Goal: Find specific page/section: Find specific page/section

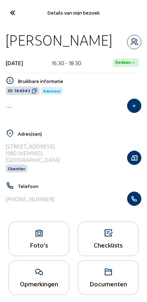
click at [5, 13] on cam-font-icon at bounding box center [12, 12] width 16 height 17
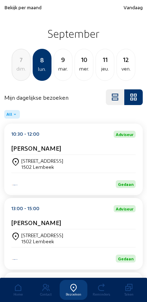
click at [129, 7] on span "Vandaag" at bounding box center [133, 7] width 19 height 6
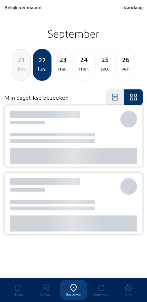
click at [130, 6] on span "Vandaag" at bounding box center [133, 7] width 19 height 6
click at [127, 9] on span "Vandaag" at bounding box center [133, 7] width 19 height 6
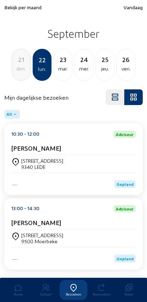
click at [64, 67] on div "mar." at bounding box center [63, 68] width 18 height 9
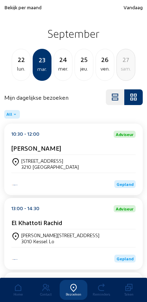
click at [111, 163] on div "[STREET_ADDRESS]" at bounding box center [73, 164] width 125 height 12
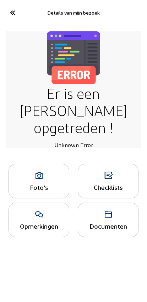
click at [11, 10] on icon at bounding box center [12, 12] width 12 height 12
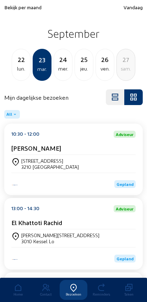
click at [105, 165] on div "[STREET_ADDRESS]" at bounding box center [73, 164] width 125 height 12
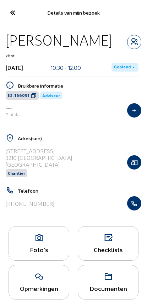
click at [7, 12] on icon at bounding box center [12, 12] width 12 height 12
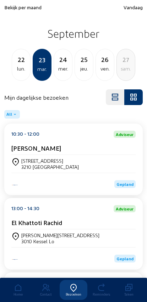
click at [74, 235] on div "[PERSON_NAME][STREET_ADDRESS][PERSON_NAME] Lo" at bounding box center [73, 238] width 125 height 18
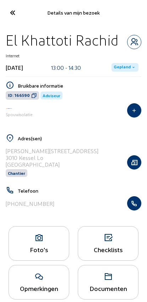
click at [15, 14] on icon at bounding box center [12, 12] width 12 height 12
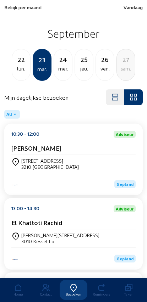
click at [68, 229] on div "El Khattoti Rachid" at bounding box center [73, 224] width 125 height 11
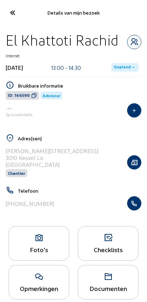
click at [134, 168] on button "button" at bounding box center [135, 162] width 14 height 14
